Goal: Find specific page/section: Find specific page/section

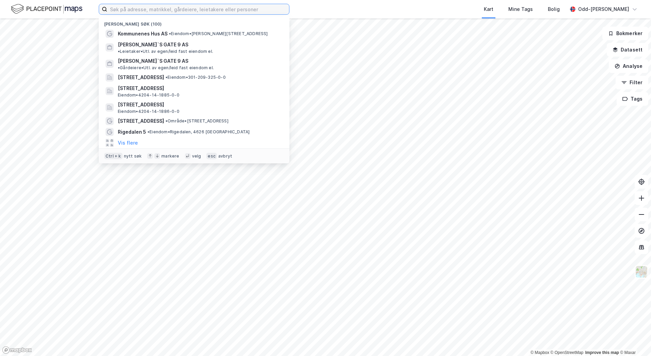
click at [132, 12] on input at bounding box center [198, 9] width 182 height 10
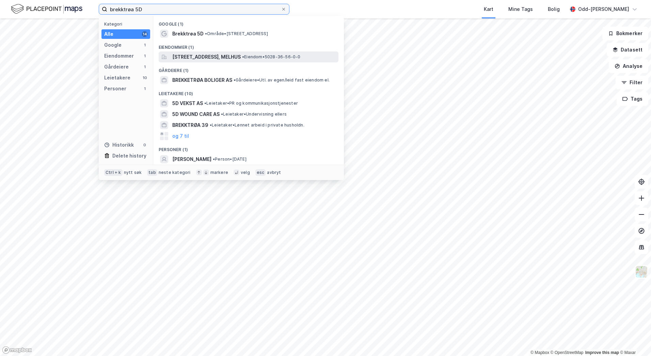
type input "brekktrøa 5D"
click at [199, 57] on span "[STREET_ADDRESS], MELHUS" at bounding box center [206, 57] width 68 height 8
